Goal: Find contact information: Find contact information

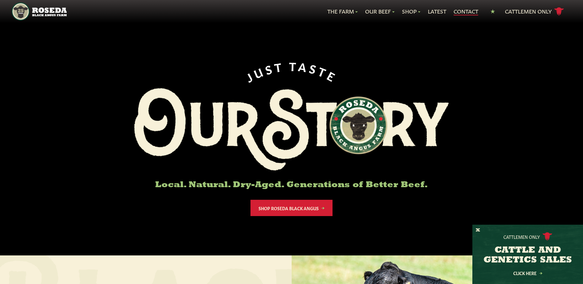
click at [465, 12] on link "Contact" at bounding box center [466, 11] width 25 height 8
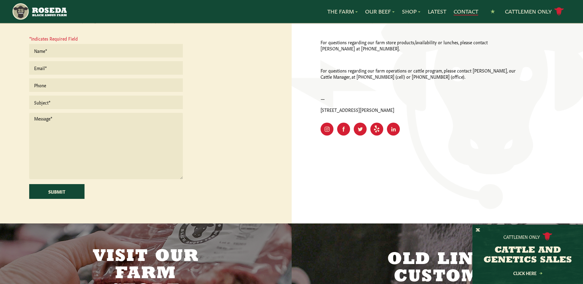
scroll to position [184, 0]
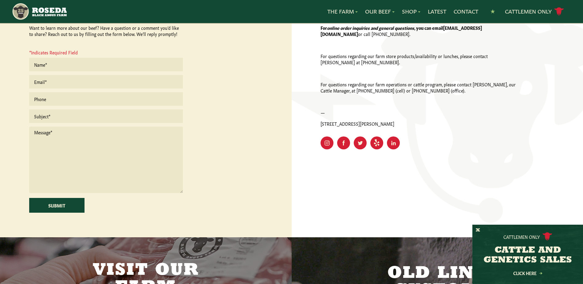
drag, startPoint x: 406, startPoint y: 125, endPoint x: 318, endPoint y: 123, distance: 87.3
click at [318, 123] on div "Contact Information You can also drop us a line by phone, email or snail-mail. …" at bounding box center [438, 97] width 292 height 279
drag, startPoint x: 318, startPoint y: 123, endPoint x: 403, endPoint y: 129, distance: 84.4
click at [403, 129] on div "Contact Information You can also drop us a line by phone, email or snail-mail. …" at bounding box center [419, 74] width 197 height 152
drag, startPoint x: 397, startPoint y: 124, endPoint x: 321, endPoint y: 124, distance: 76.8
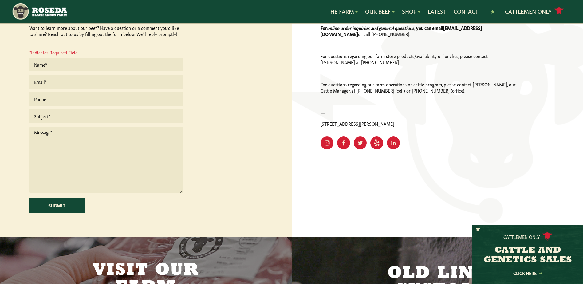
click at [321, 124] on p "[STREET_ADDRESS][PERSON_NAME]" at bounding box center [419, 123] width 197 height 6
drag, startPoint x: 321, startPoint y: 124, endPoint x: 331, endPoint y: 124, distance: 10.2
copy p "[STREET_ADDRESS][PERSON_NAME]"
